Goal: Task Accomplishment & Management: Complete application form

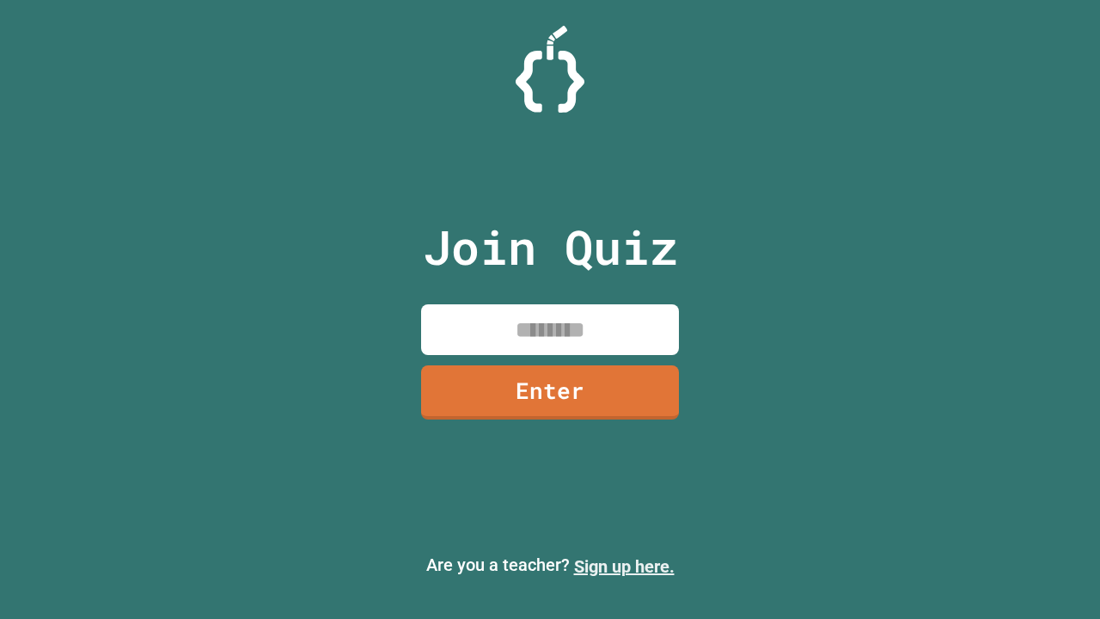
click at [624, 566] on link "Sign up here." at bounding box center [624, 566] width 101 height 21
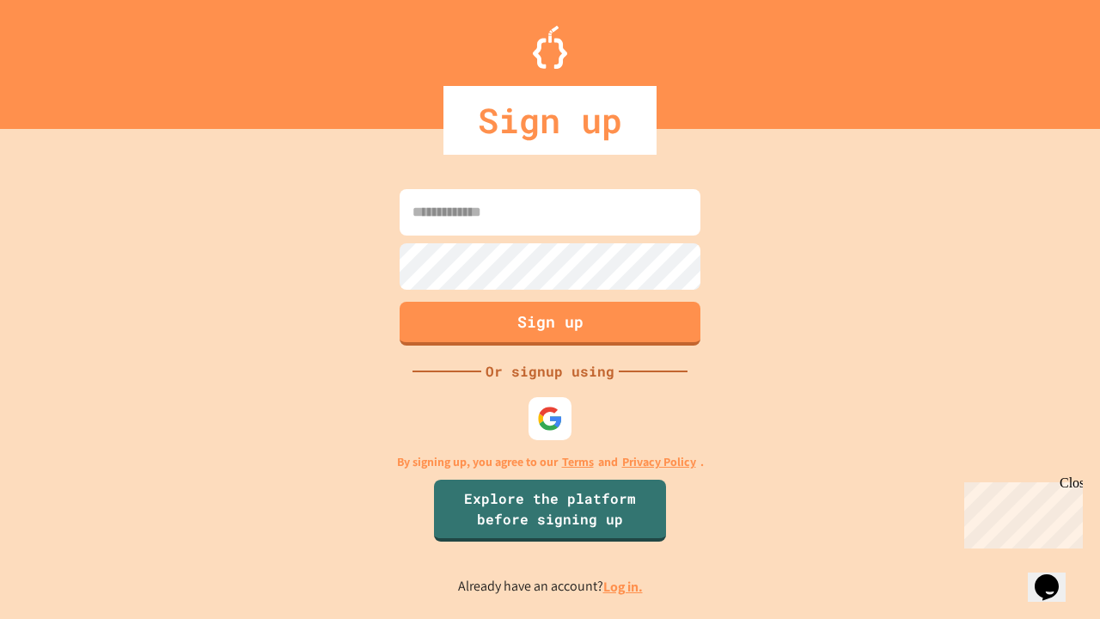
click at [624, 586] on link "Log in." at bounding box center [623, 586] width 40 height 18
